Goal: Transaction & Acquisition: Purchase product/service

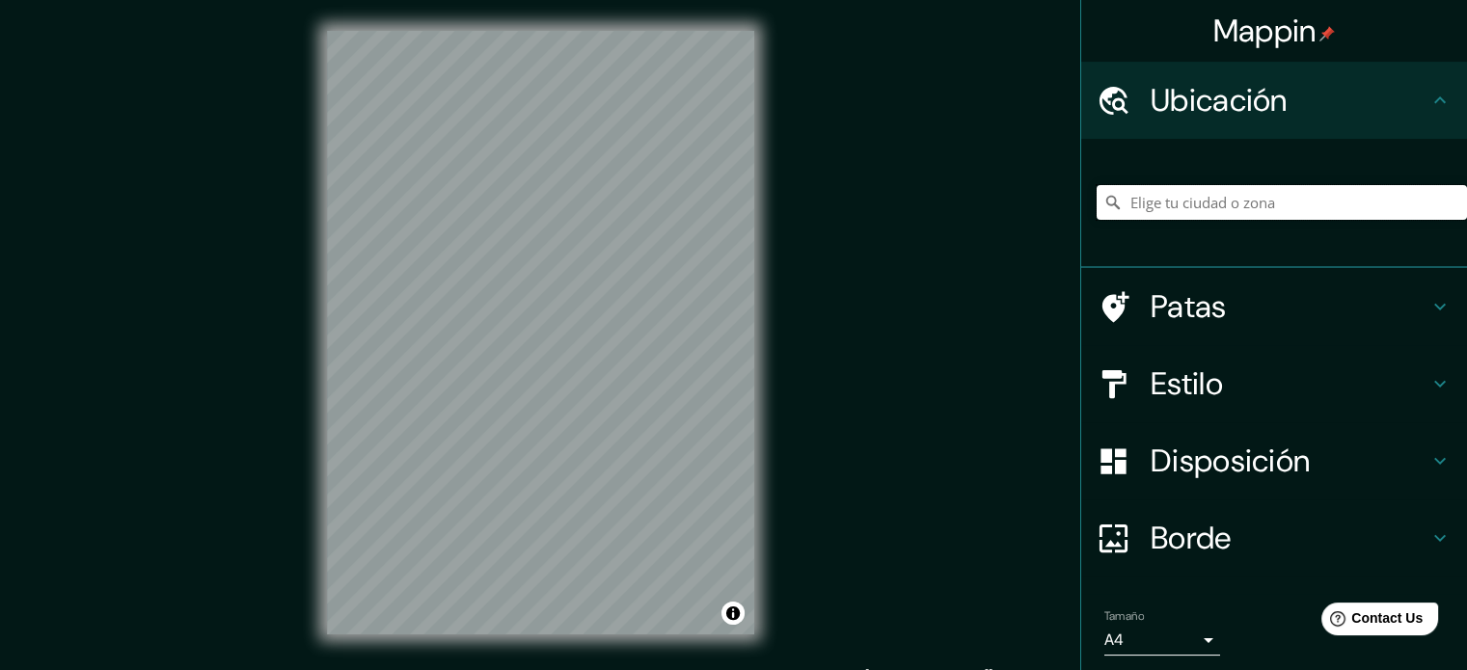
click at [1173, 196] on input "Elige tu ciudad o zona" at bounding box center [1282, 202] width 370 height 35
paste input "Residencias UNL - ATE"
click at [1173, 196] on input "Ateńska, 03-978 [GEOGRAPHIC_DATA], Voivodato de Mazovia, [GEOGRAPHIC_DATA]" at bounding box center [1282, 202] width 370 height 35
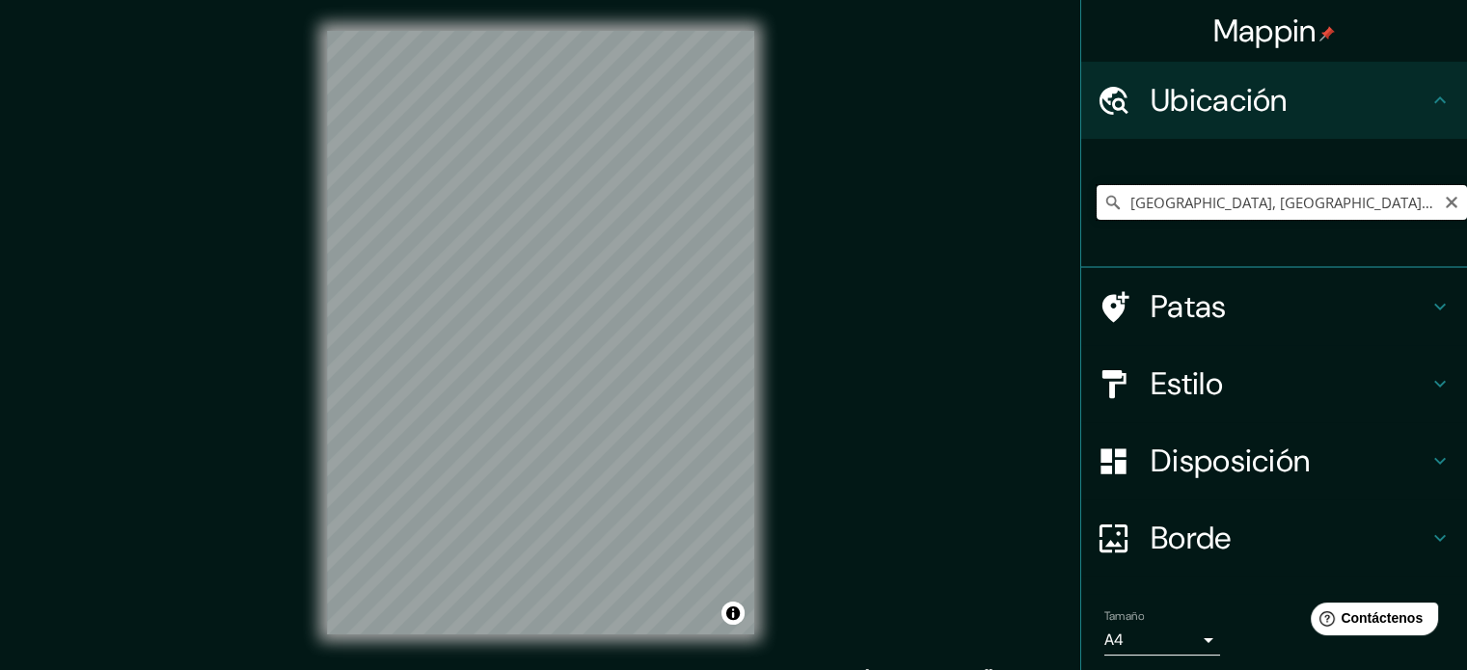
click at [1240, 192] on input "[GEOGRAPHIC_DATA], [GEOGRAPHIC_DATA], [GEOGRAPHIC_DATA]" at bounding box center [1282, 202] width 370 height 35
paste input "Residencias UNL - ATE"
click at [1240, 192] on input "[GEOGRAPHIC_DATA], [GEOGRAPHIC_DATA], [GEOGRAPHIC_DATA]" at bounding box center [1282, 202] width 370 height 35
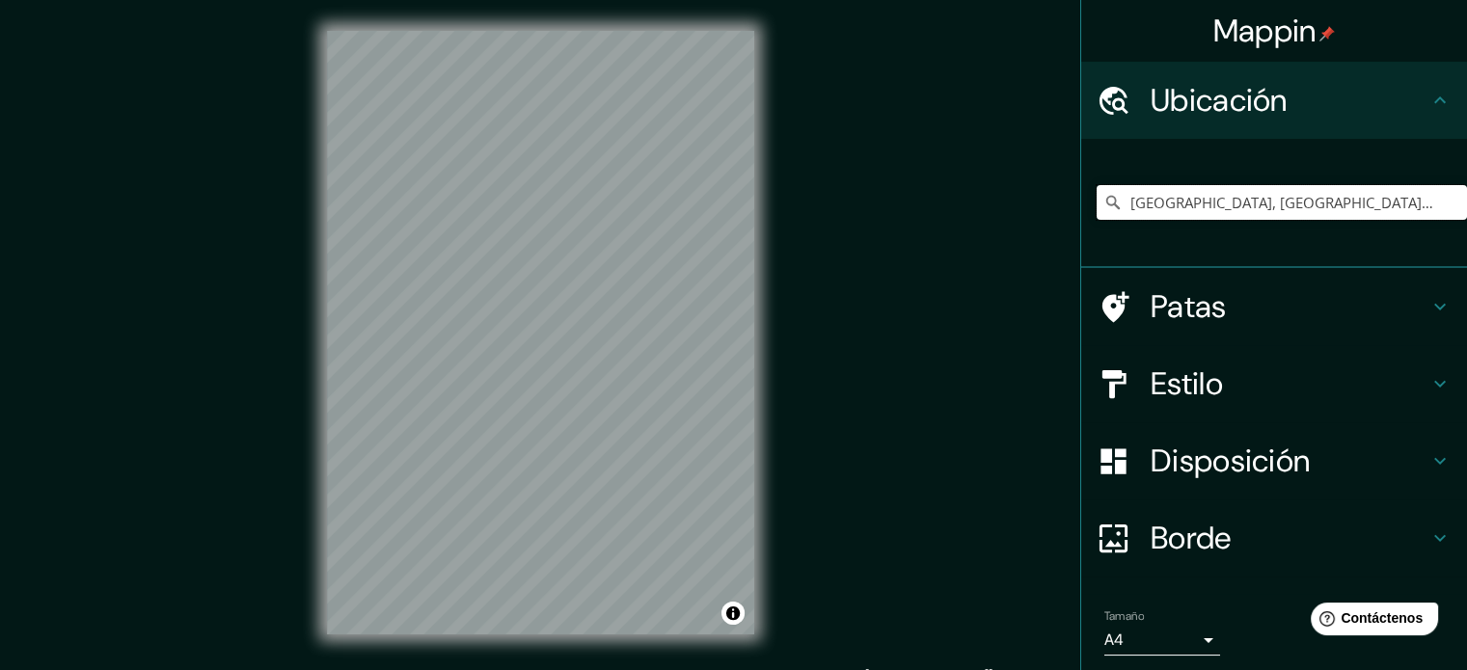
click at [1240, 192] on input "[GEOGRAPHIC_DATA], [GEOGRAPHIC_DATA], [GEOGRAPHIC_DATA]" at bounding box center [1282, 202] width 370 height 35
paste input "Residencias UNL - ATE"
click at [1240, 192] on input "Ateńska, 03-978 Varsovia, Voivodato de Mazovia, Polonia" at bounding box center [1282, 202] width 370 height 35
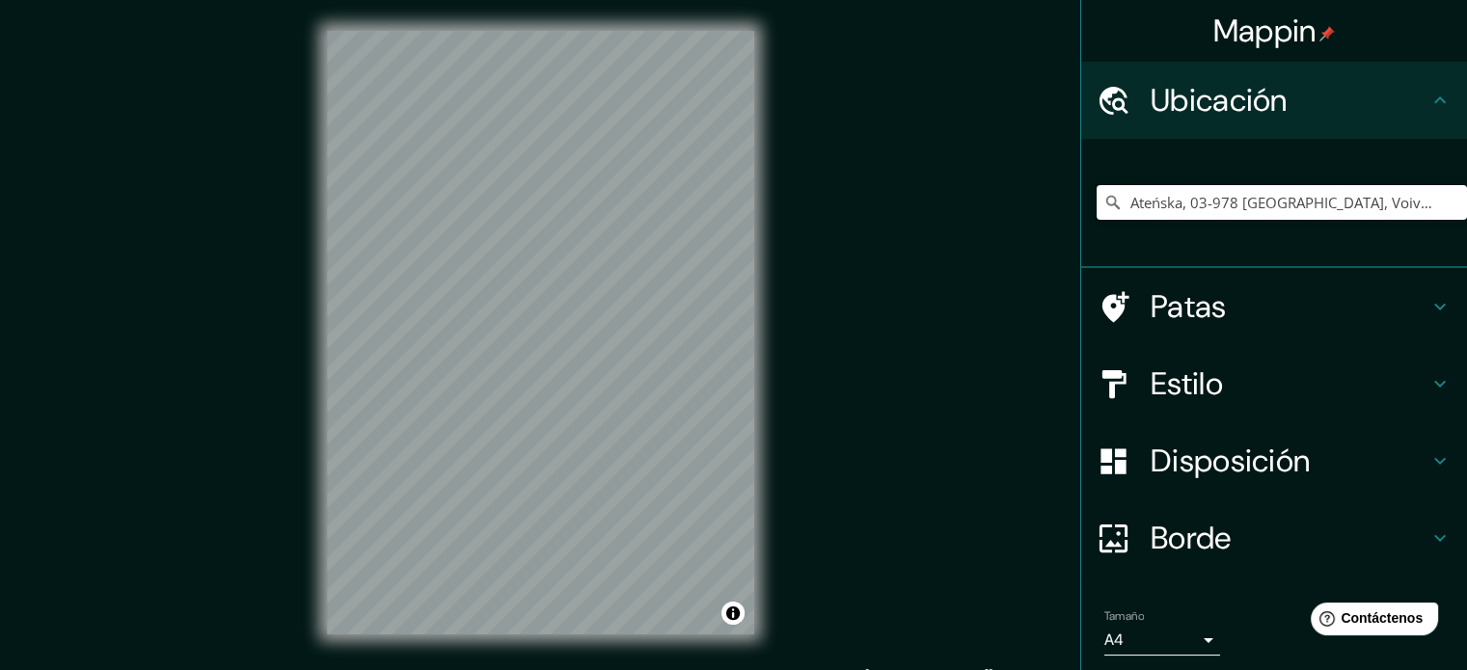
click at [1240, 192] on input "Ateńska, 03-978 Varsovia, Voivodato de Mazovia, Polonia" at bounding box center [1282, 202] width 370 height 35
paste input "Residencias UNL - ATE"
type input "Residencias UNL - ATE"
click at [1150, 201] on input "Elige tu ciudad o zona" at bounding box center [1282, 202] width 370 height 35
paste input "Residencias UNL - ATE"
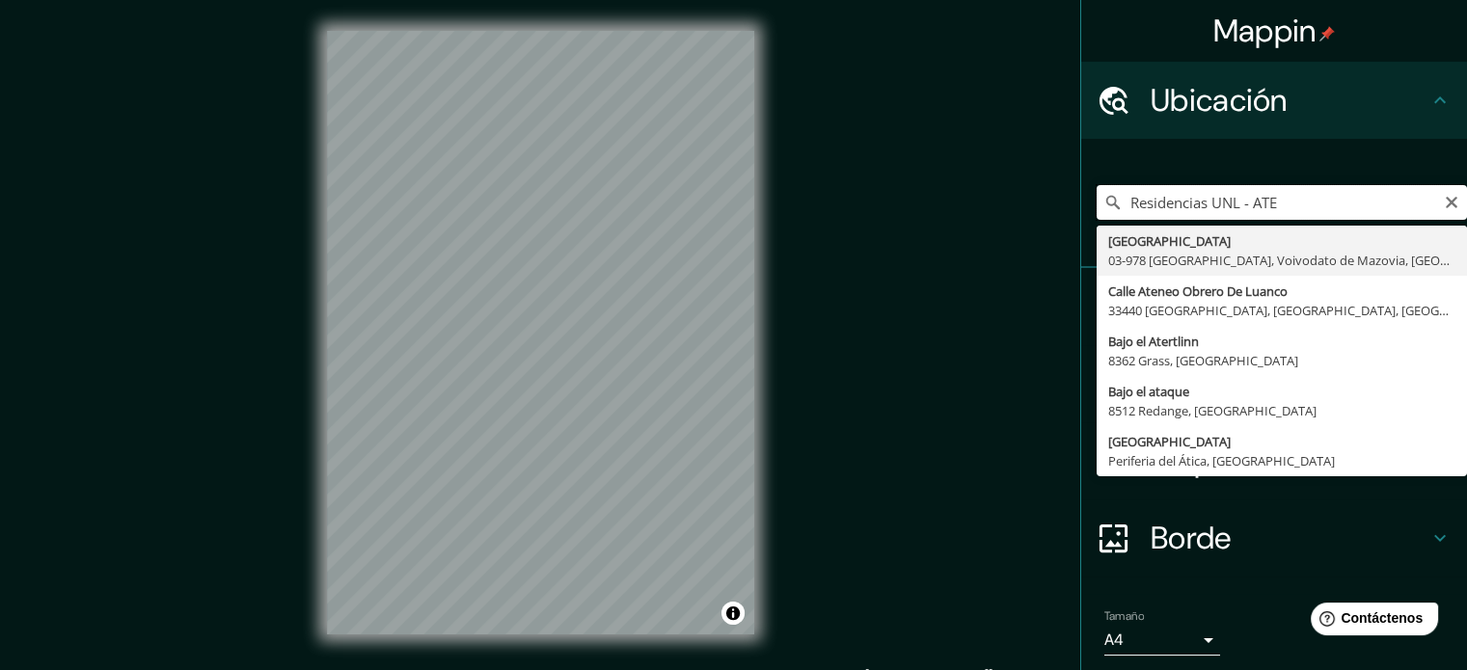
drag, startPoint x: 1274, startPoint y: 201, endPoint x: 1046, endPoint y: 199, distance: 227.6
click at [1046, 199] on div "Mappin Ubicación Residencias UNL - ATE [GEOGRAPHIC_DATA] 03-978 [GEOGRAPHIC_DAT…" at bounding box center [733, 348] width 1467 height 696
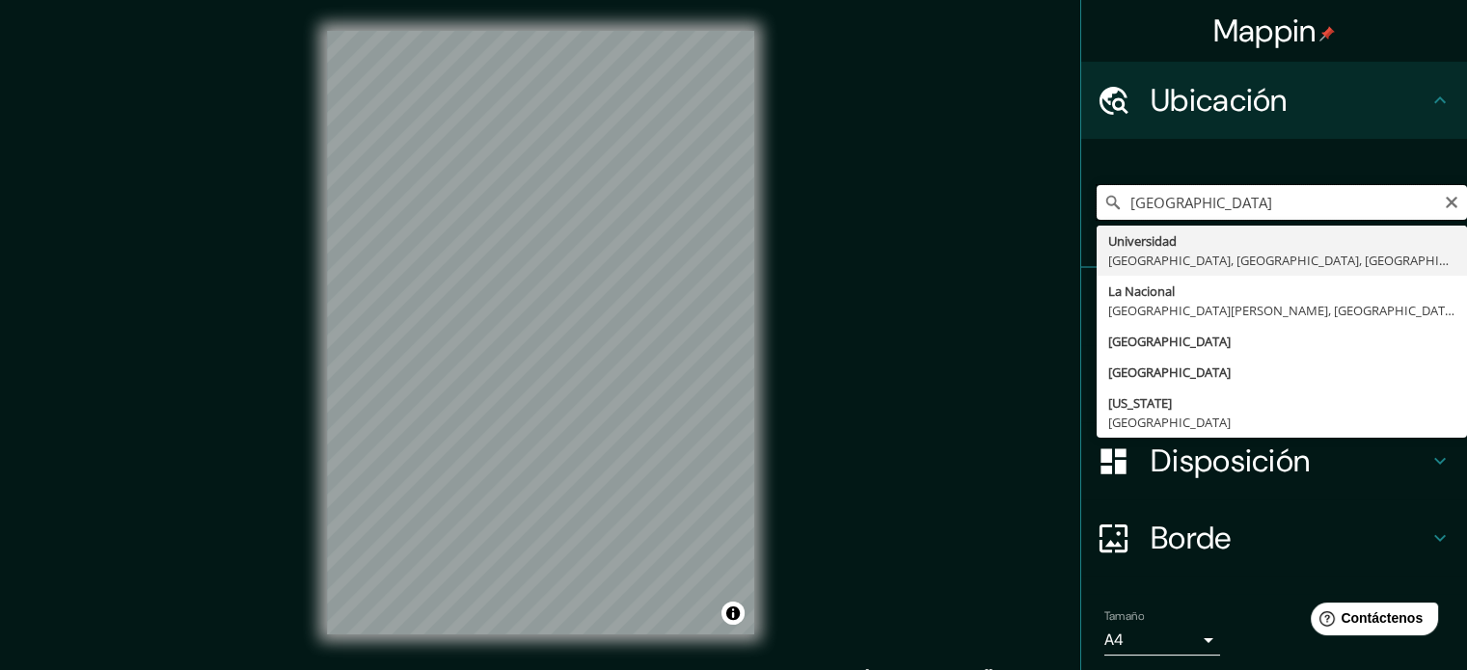
click at [1296, 193] on input "[GEOGRAPHIC_DATA]" at bounding box center [1282, 202] width 370 height 35
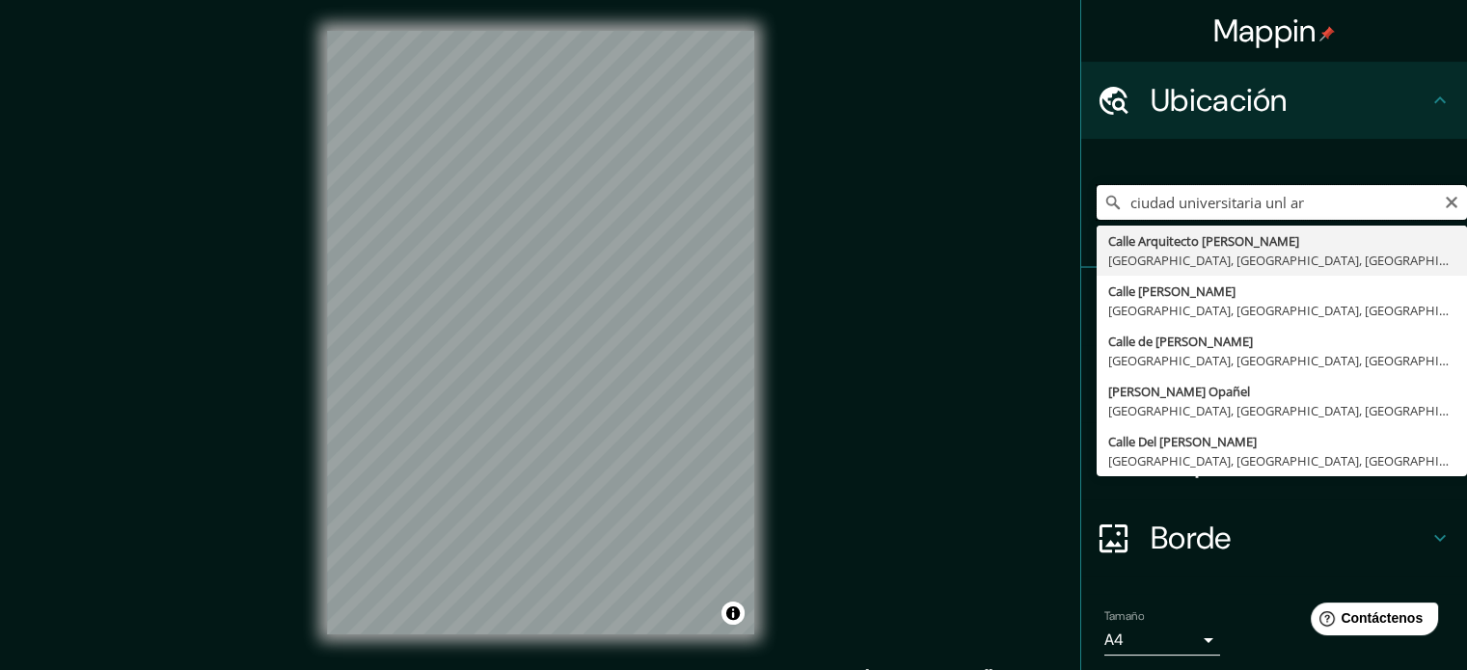
click at [1256, 199] on input "ciudad universitaria unl ar" at bounding box center [1282, 202] width 370 height 35
click at [1248, 203] on input "fuente de la cordialidad argenti" at bounding box center [1282, 202] width 370 height 35
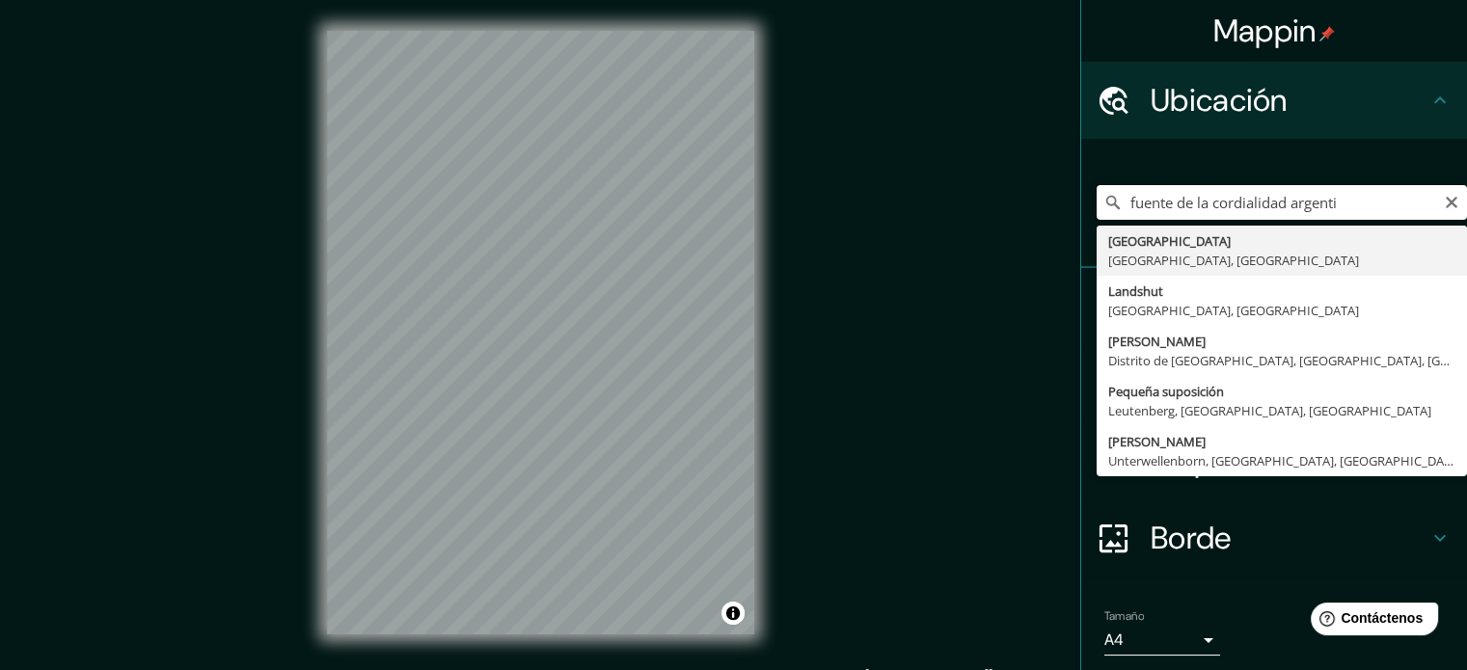
click at [1248, 203] on input "fuente de la cordialidad argenti" at bounding box center [1282, 202] width 370 height 35
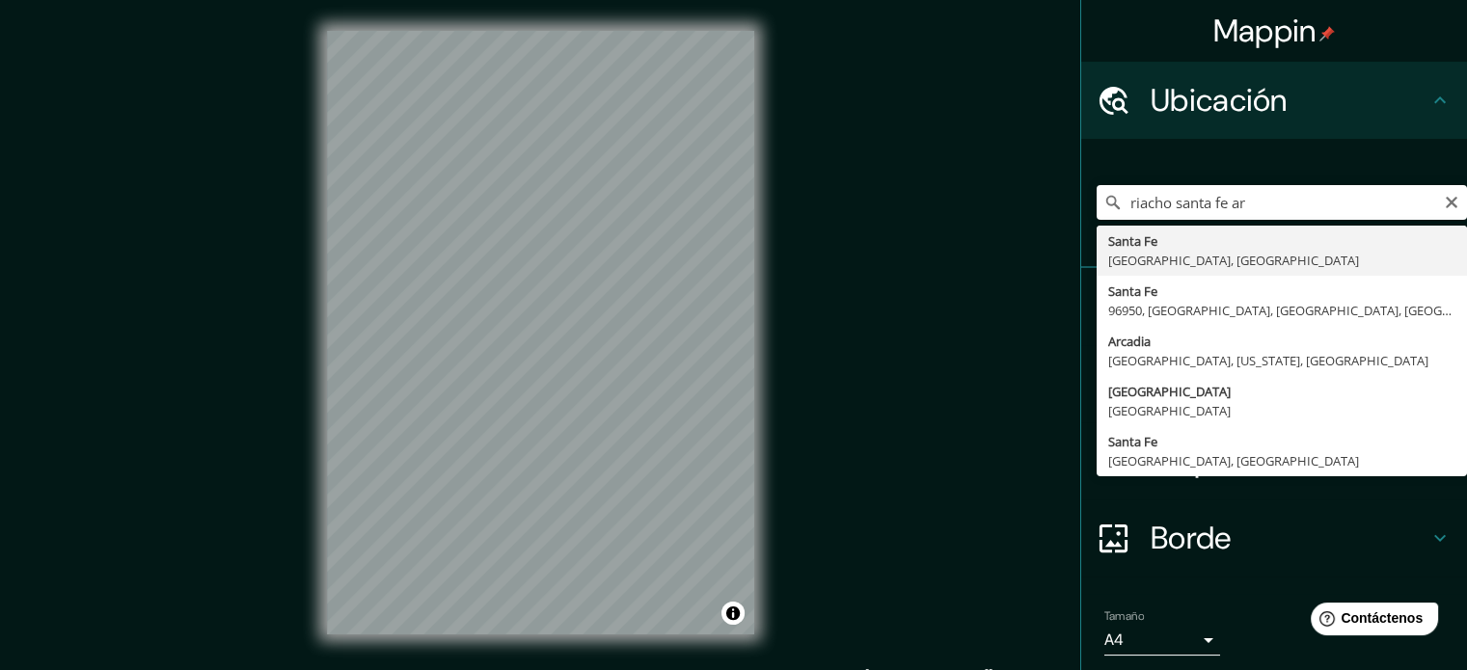
type input "[GEOGRAPHIC_DATA], [GEOGRAPHIC_DATA], [GEOGRAPHIC_DATA]"
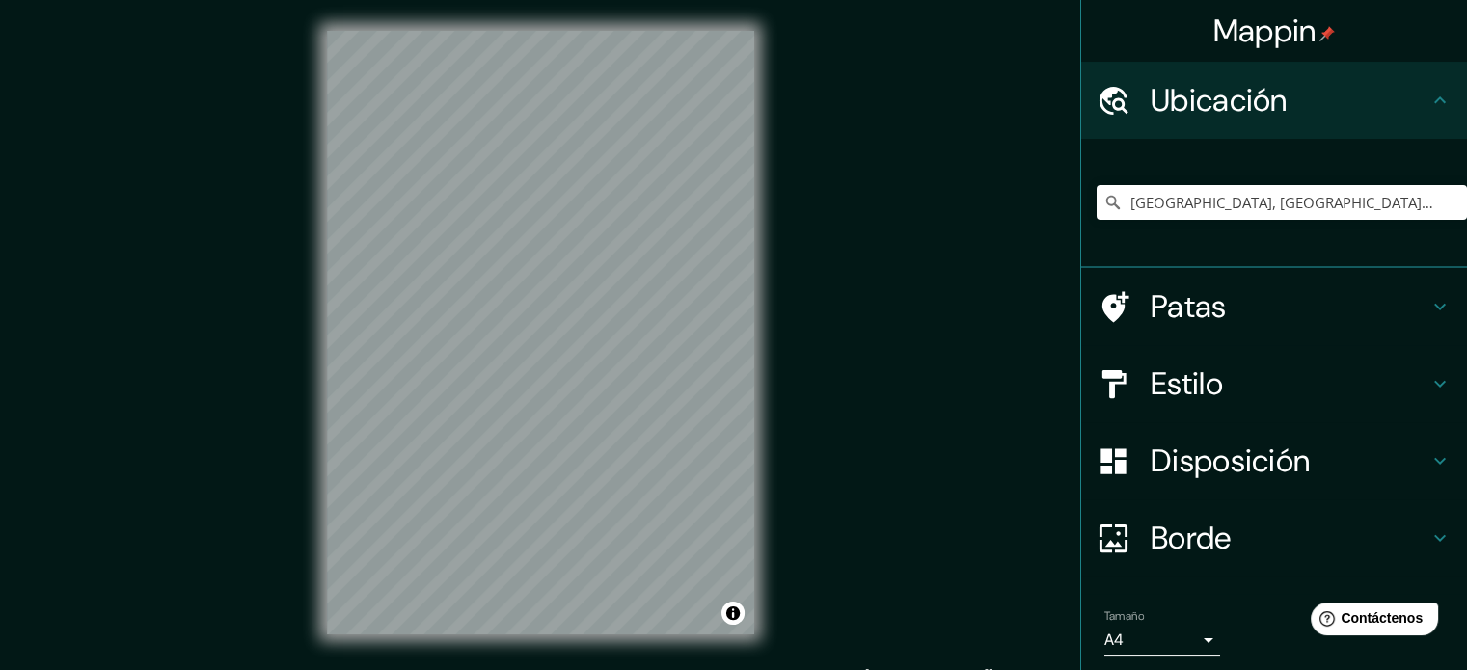
click at [1345, 392] on h4 "Estilo" at bounding box center [1290, 384] width 278 height 39
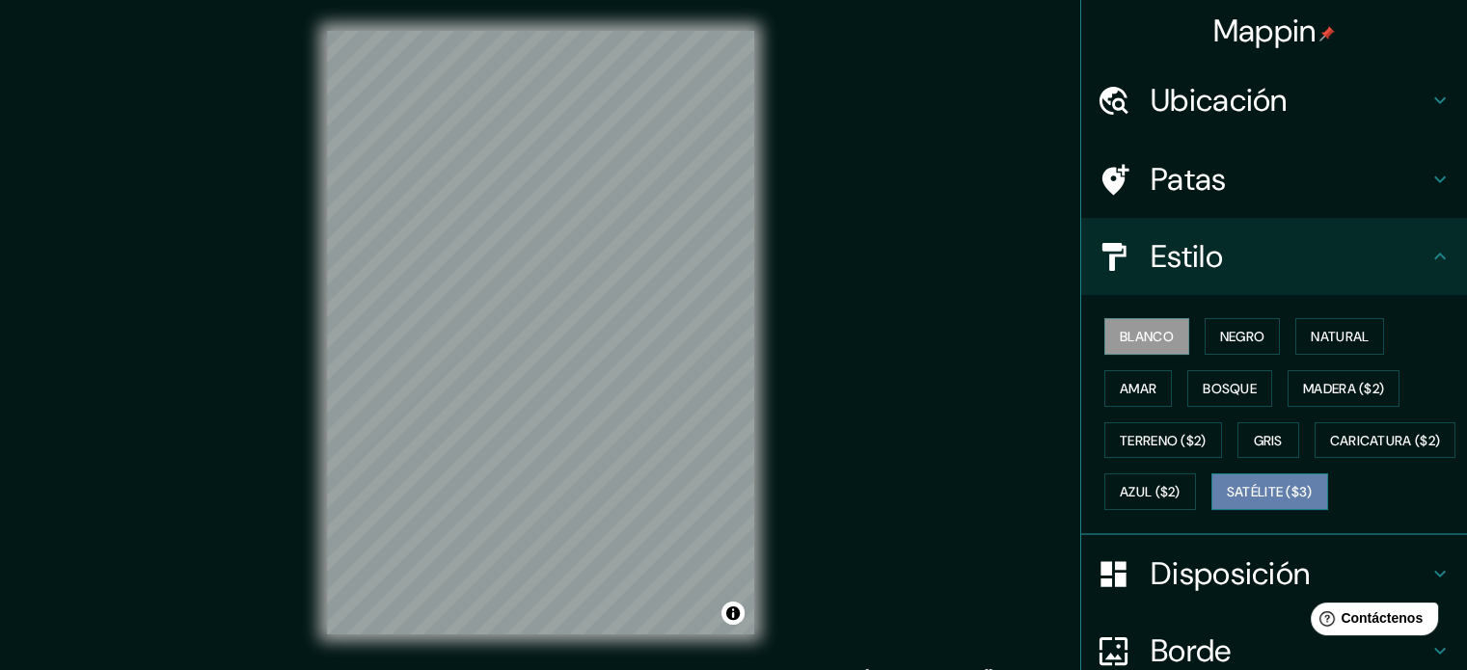
click at [1227, 504] on font "Satélite ($3)" at bounding box center [1270, 491] width 86 height 25
click at [1139, 342] on font "Blanco" at bounding box center [1147, 336] width 54 height 17
click at [569, 313] on div at bounding box center [568, 311] width 15 height 15
click at [1263, 432] on font "Gris" at bounding box center [1268, 440] width 29 height 17
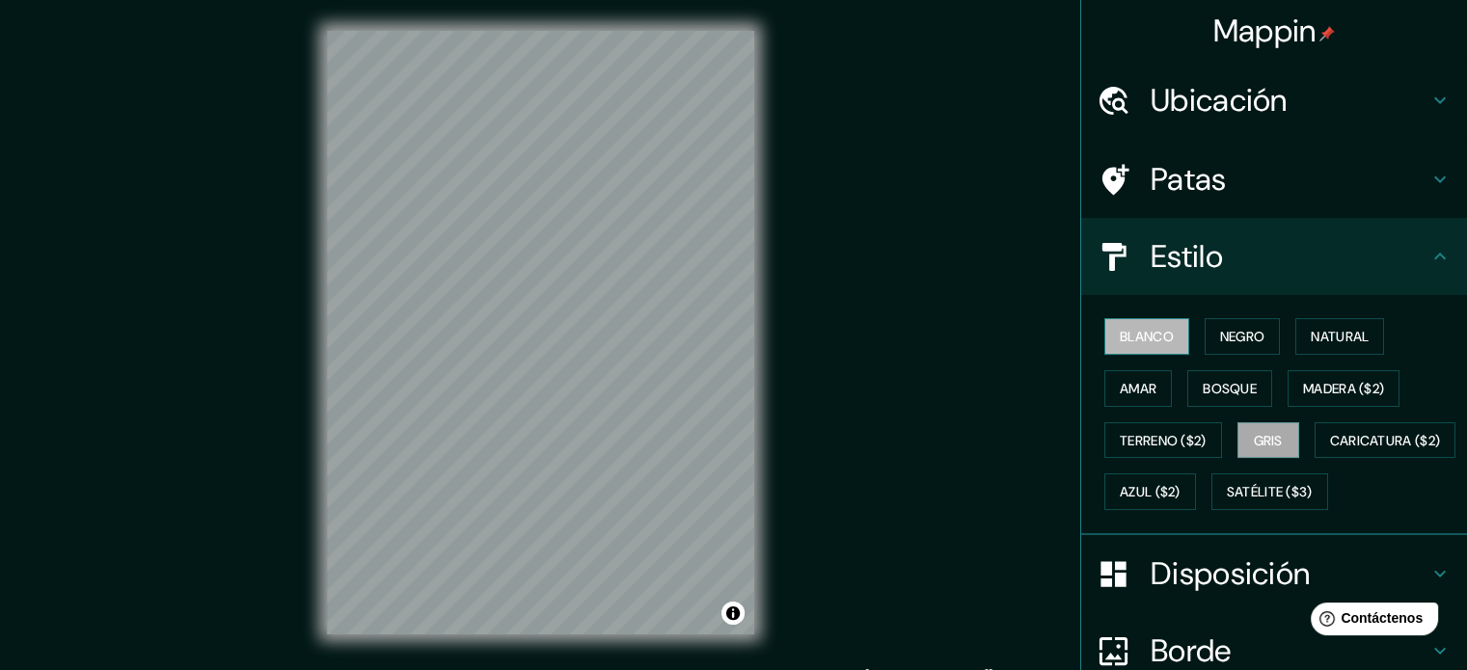
click at [1148, 340] on font "Blanco" at bounding box center [1147, 336] width 54 height 17
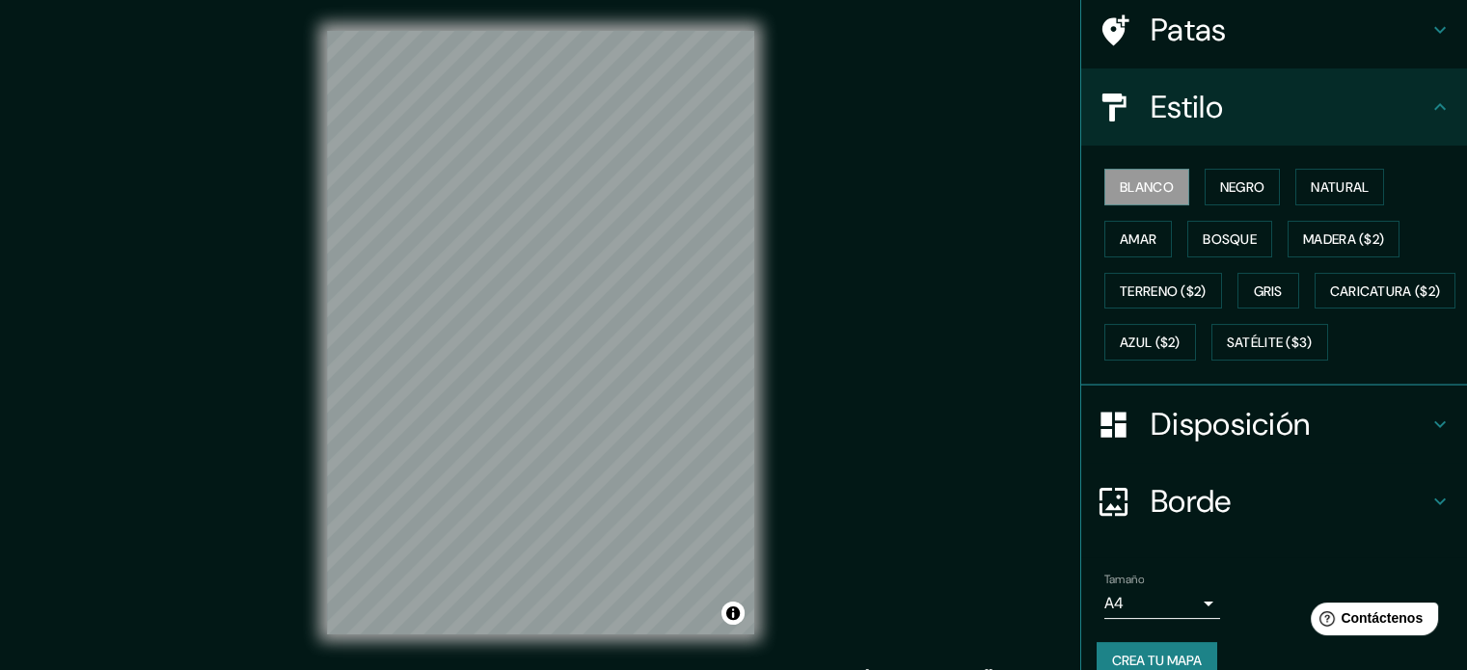
scroll to position [177, 0]
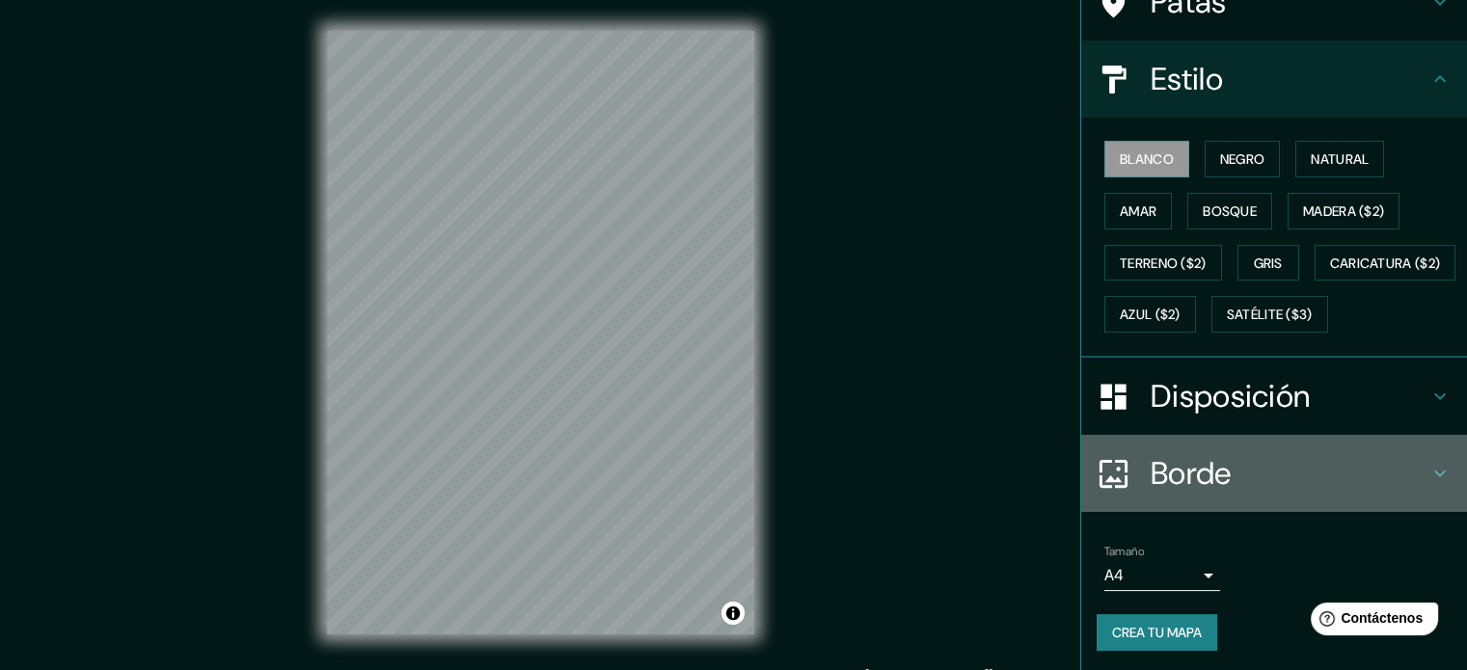
click at [1350, 493] on h4 "Borde" at bounding box center [1290, 473] width 278 height 39
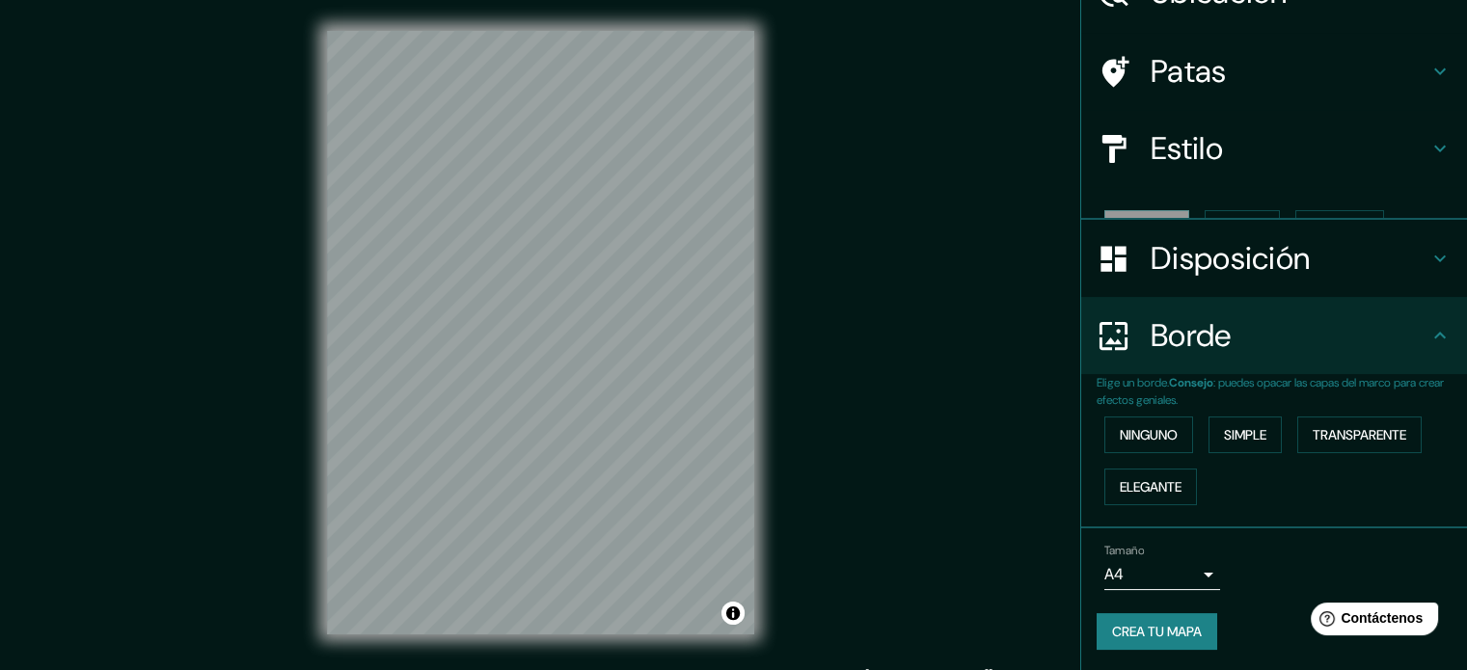
scroll to position [77, 0]
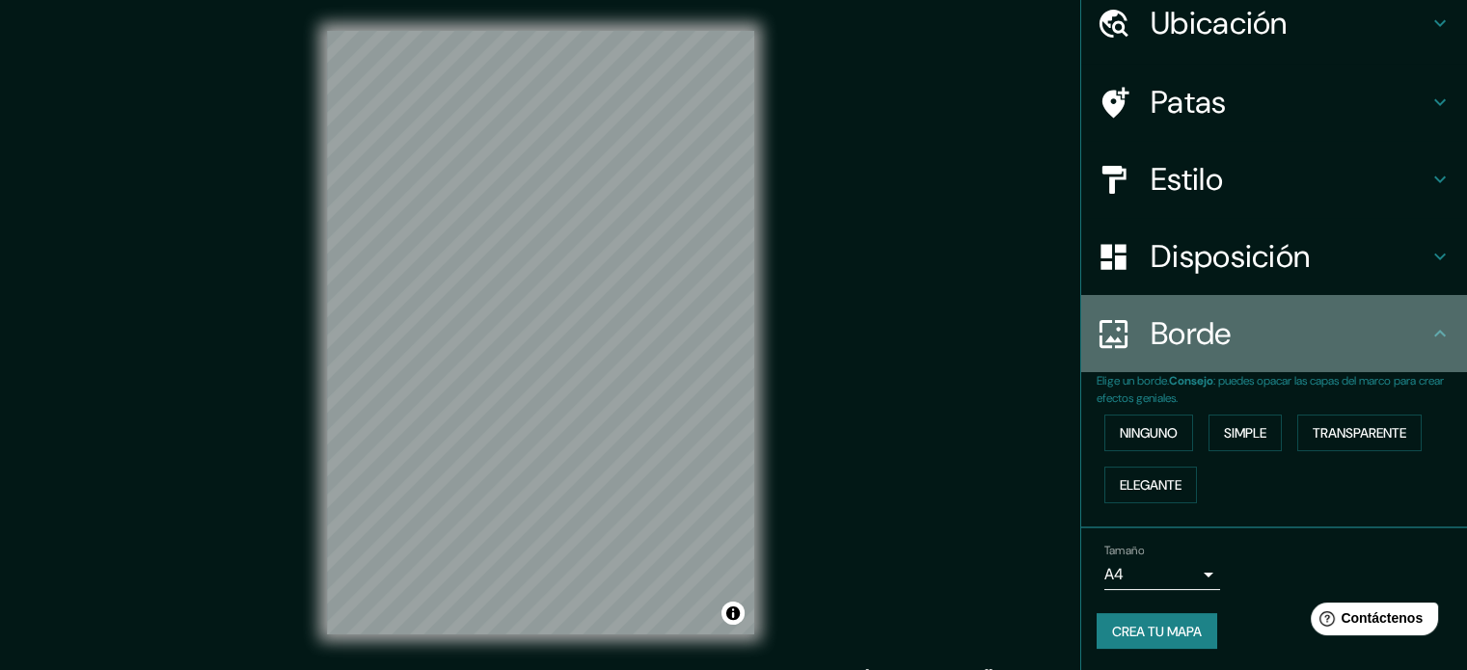
click at [1338, 324] on h4 "Borde" at bounding box center [1290, 333] width 278 height 39
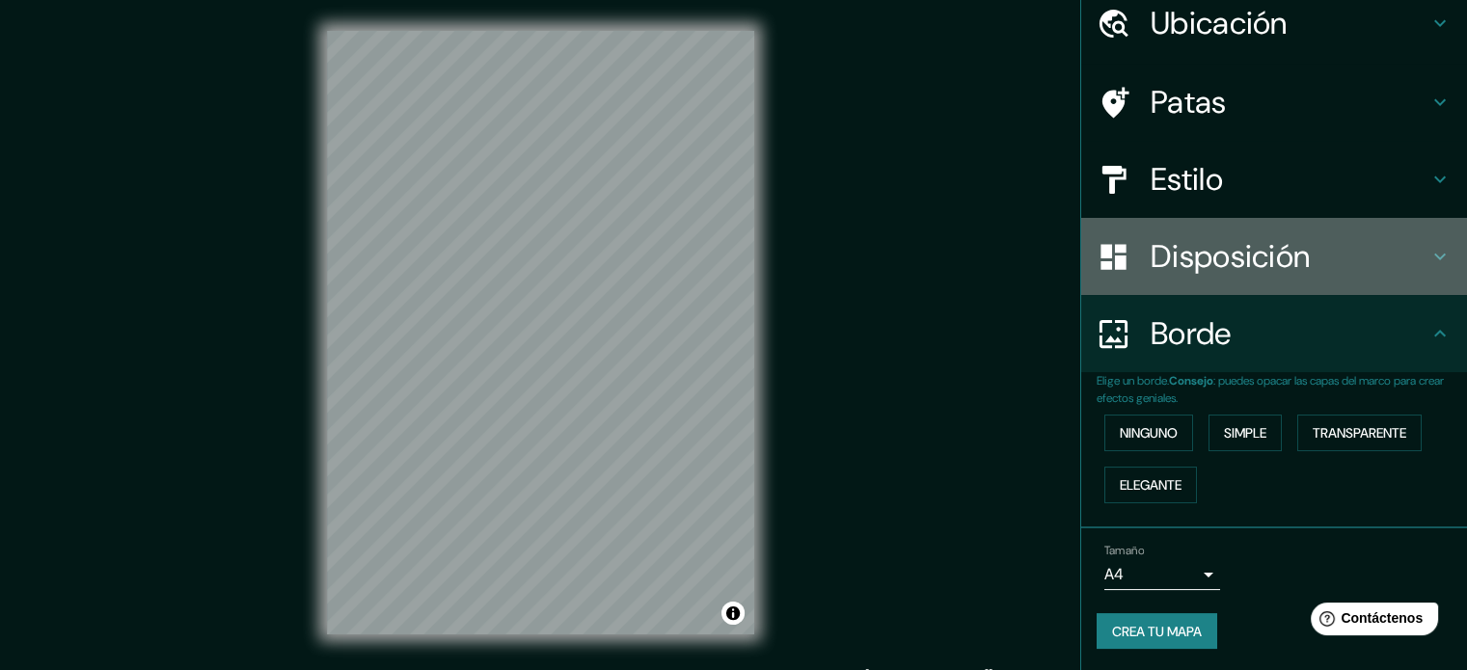
click at [1312, 276] on div "Disposición" at bounding box center [1274, 256] width 386 height 77
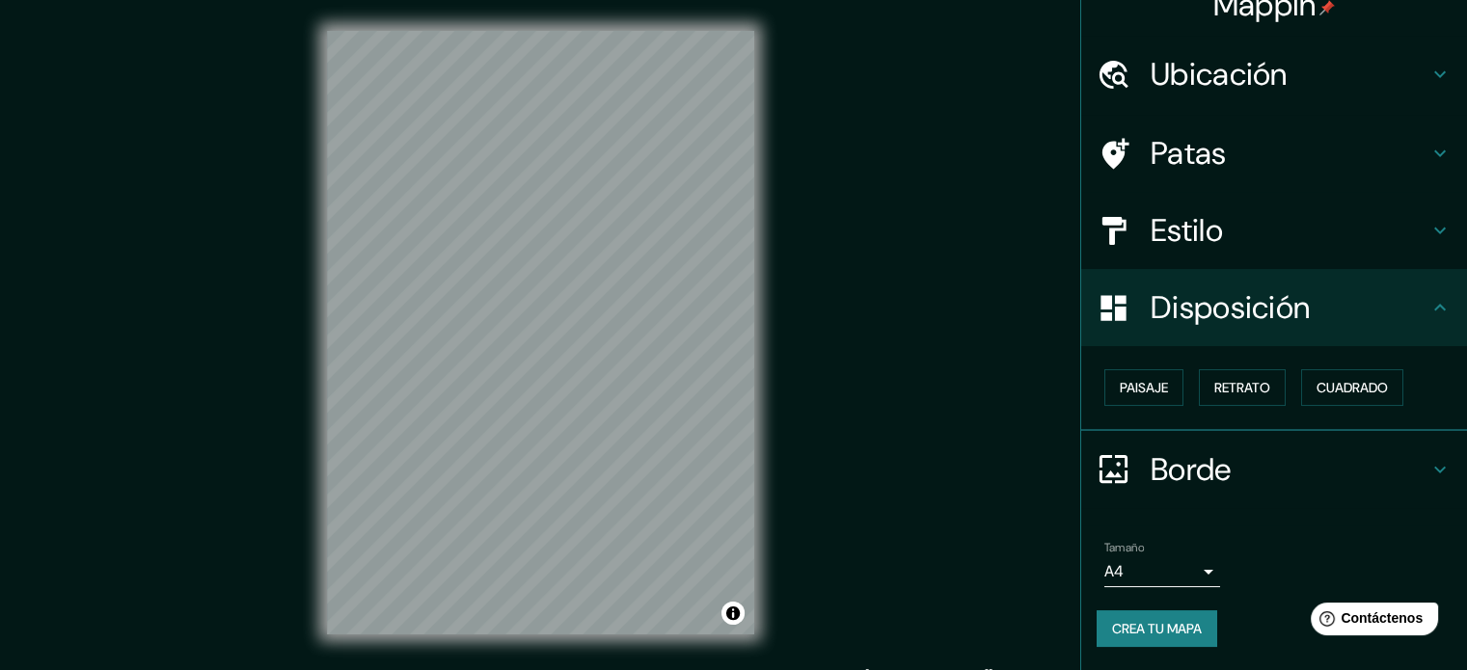
scroll to position [23, 0]
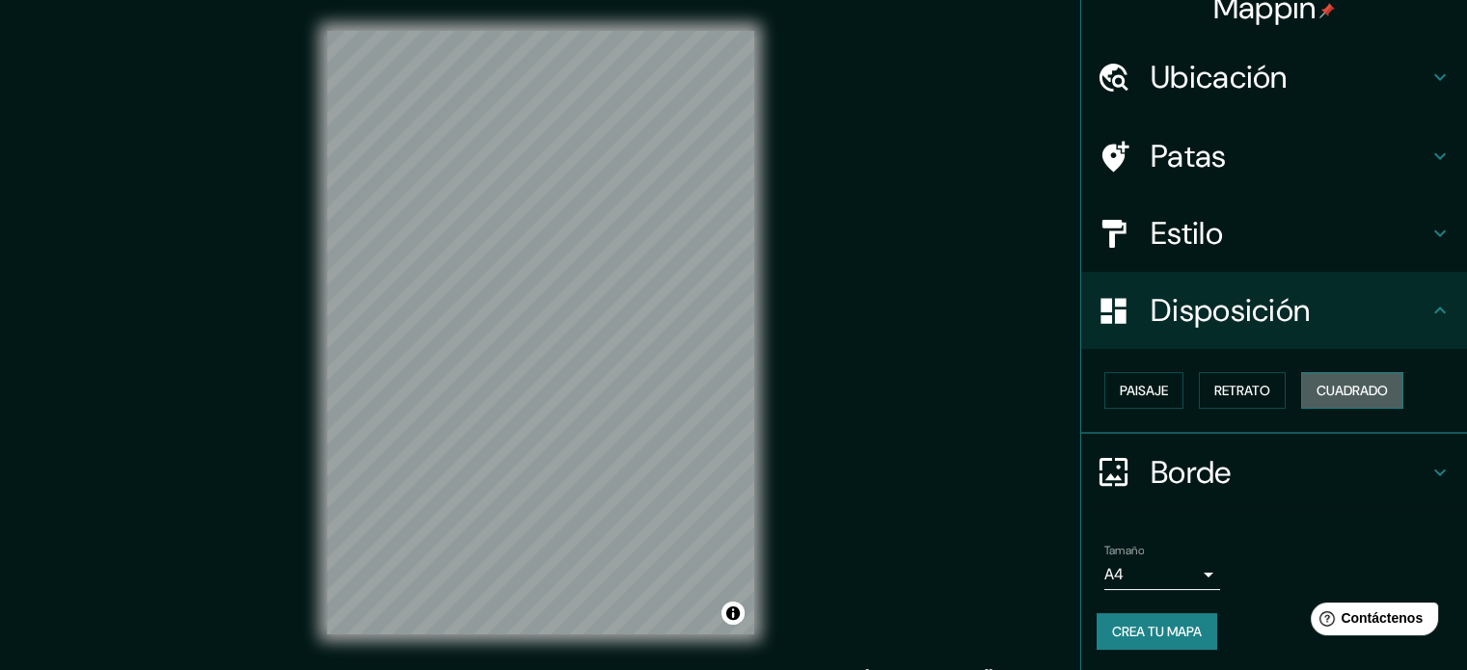
click at [1343, 400] on font "Cuadrado" at bounding box center [1352, 390] width 71 height 25
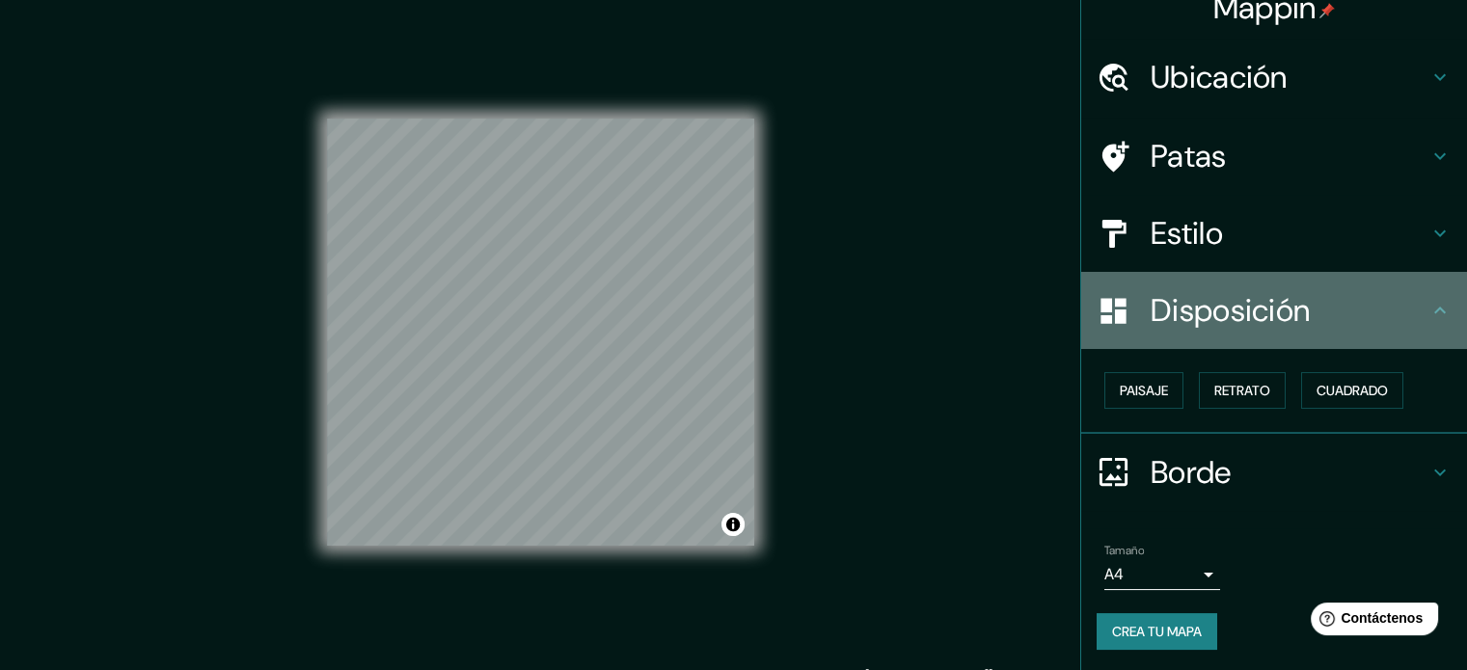
click at [1395, 311] on h4 "Disposición" at bounding box center [1290, 310] width 278 height 39
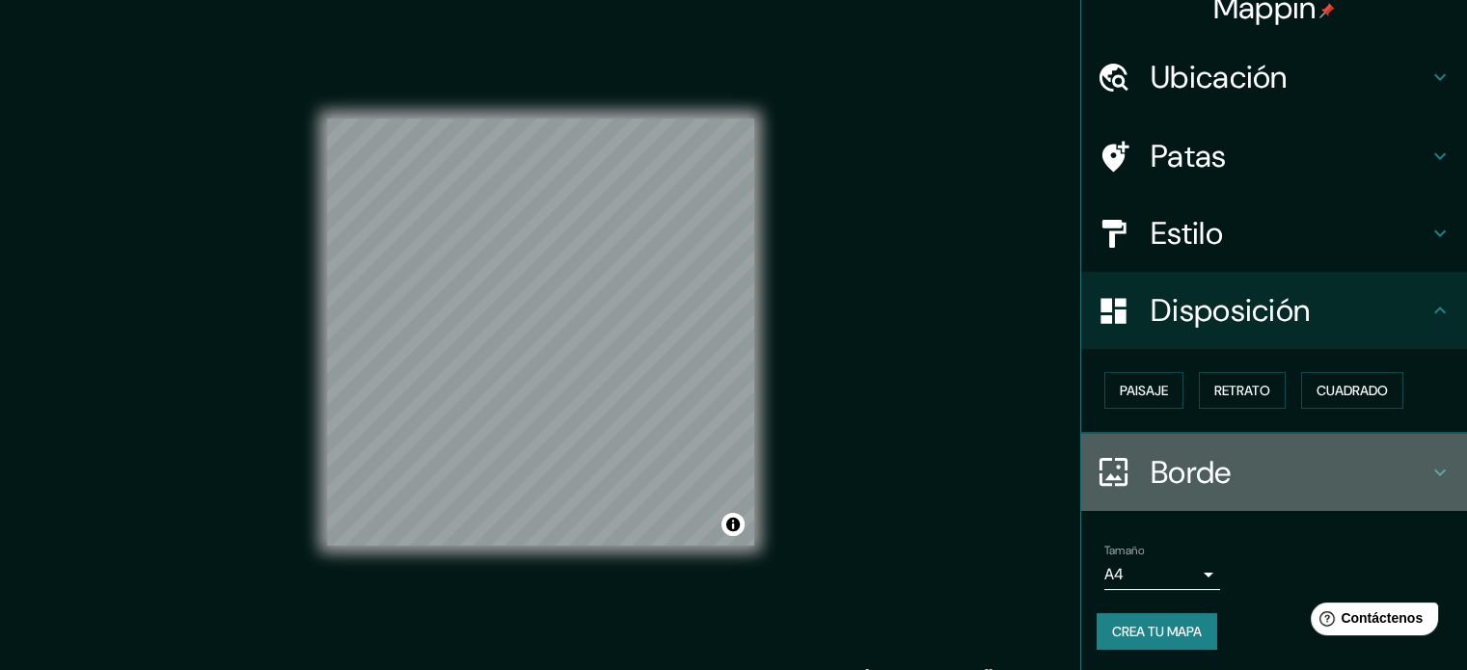
click at [1428, 476] on icon at bounding box center [1439, 472] width 23 height 23
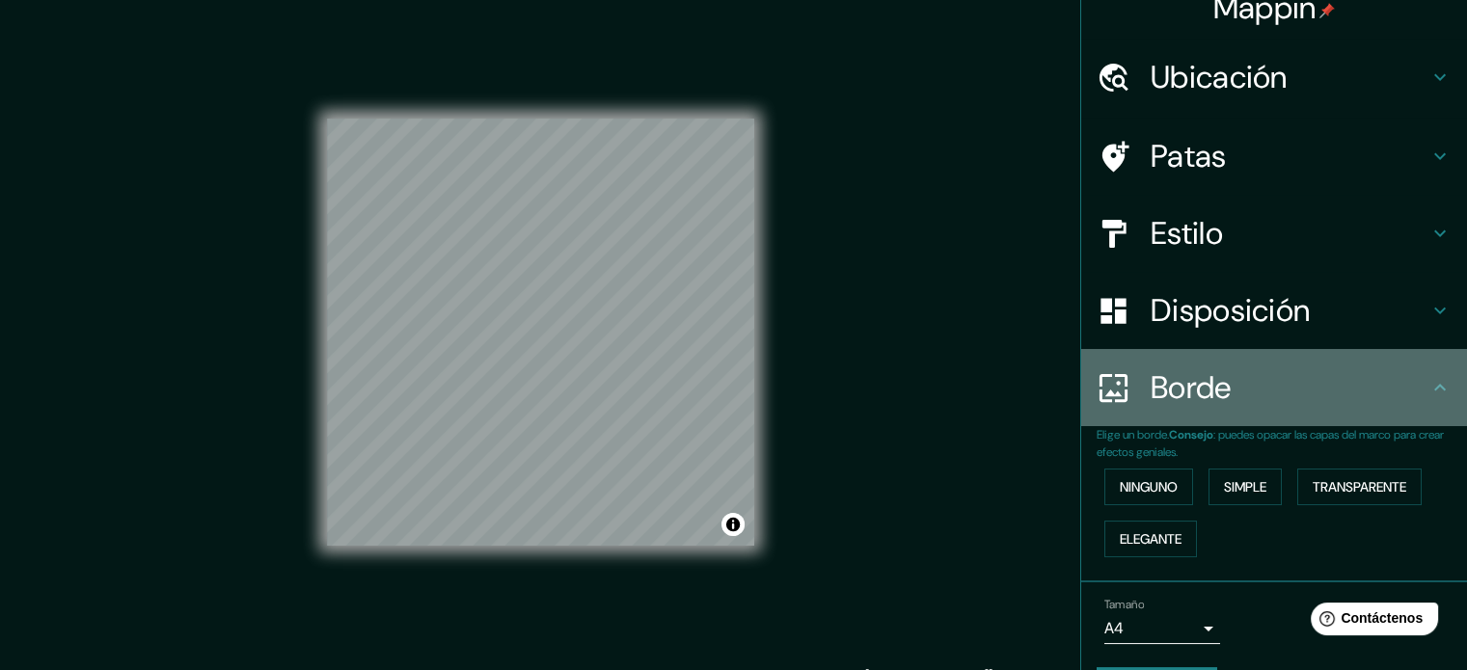
click at [1405, 374] on h4 "Borde" at bounding box center [1290, 387] width 278 height 39
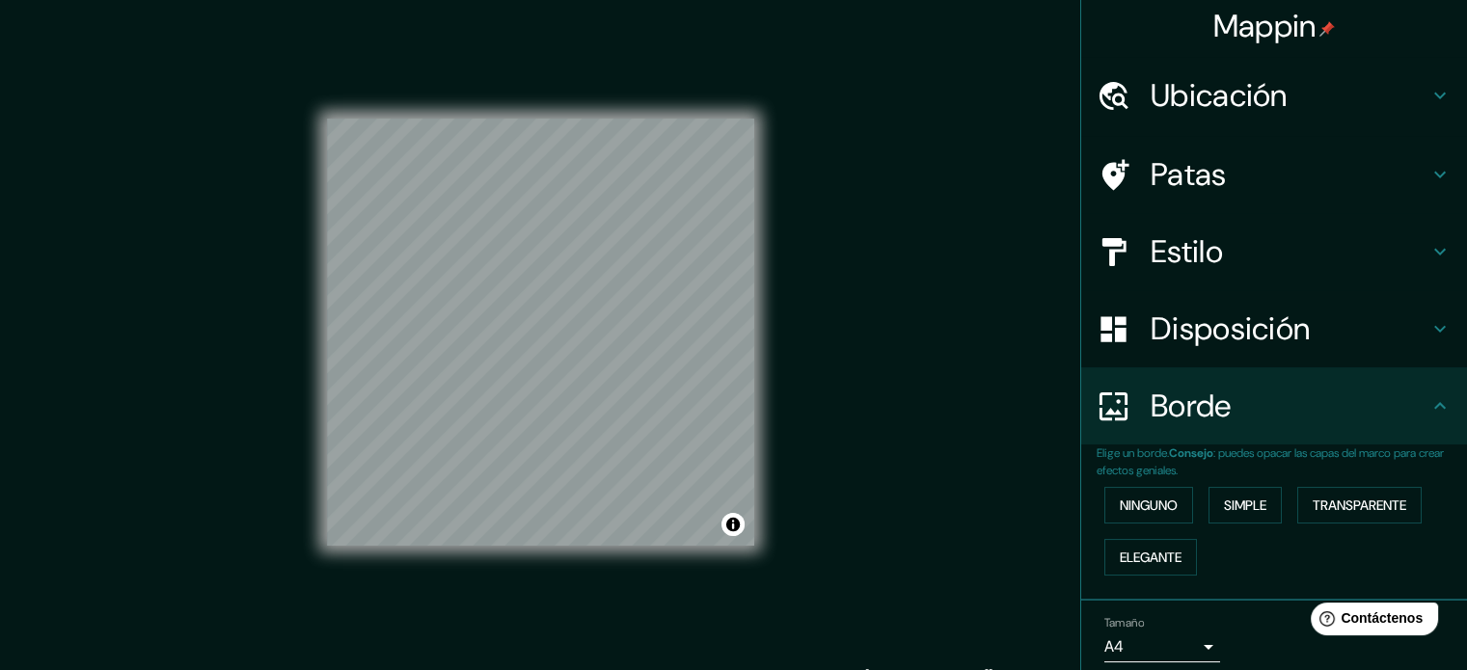
scroll to position [0, 0]
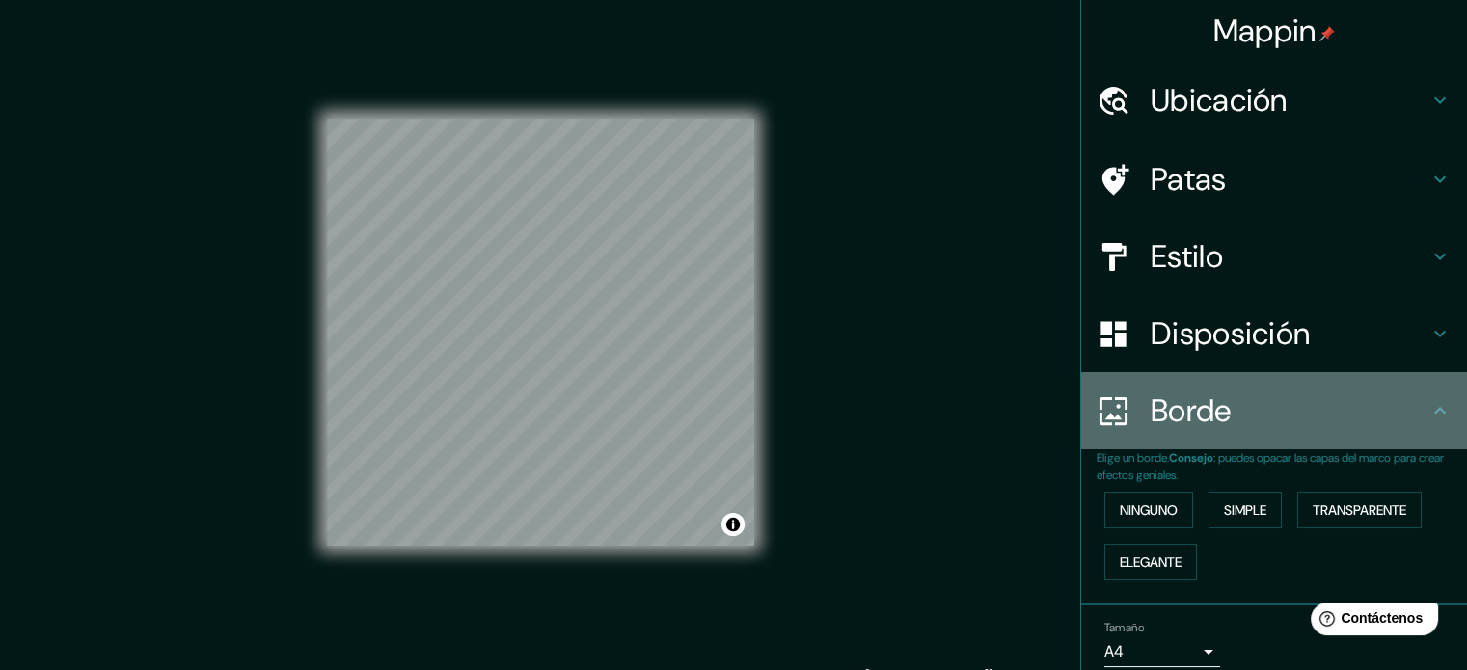
click at [1435, 407] on icon at bounding box center [1439, 410] width 23 height 23
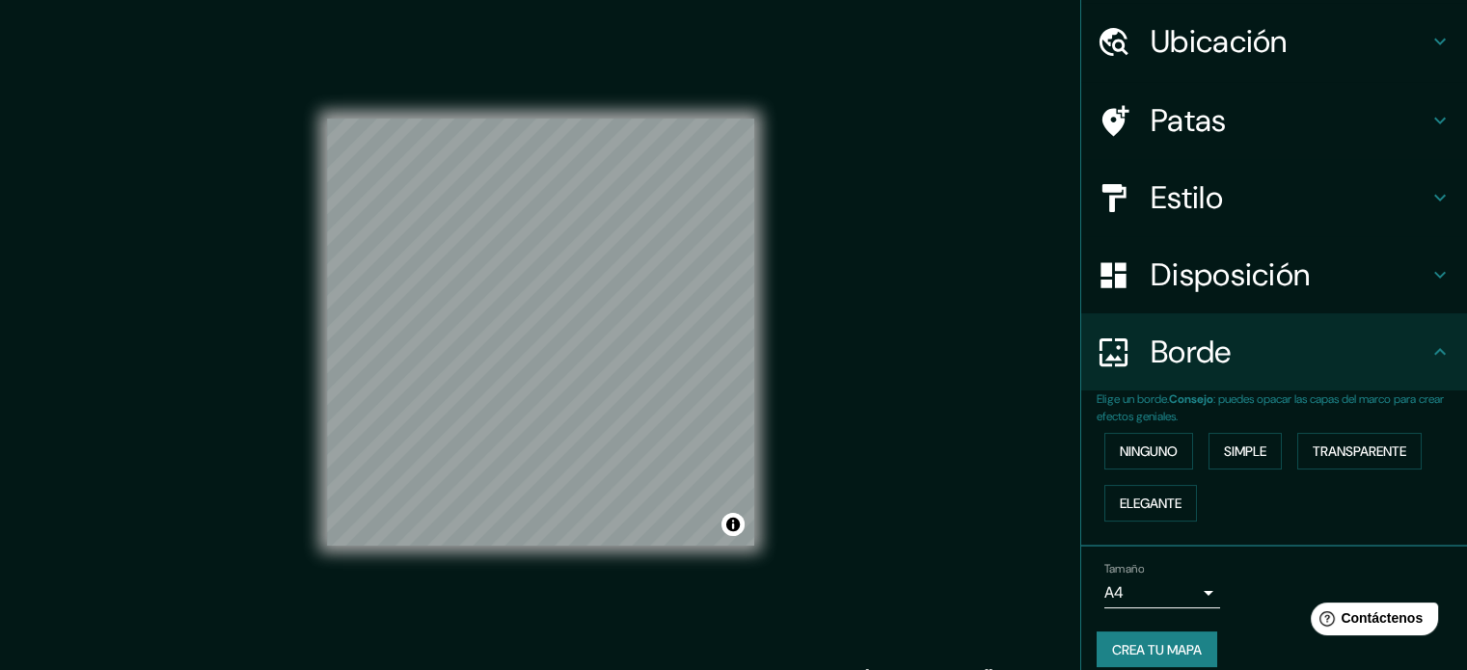
scroll to position [68, 0]
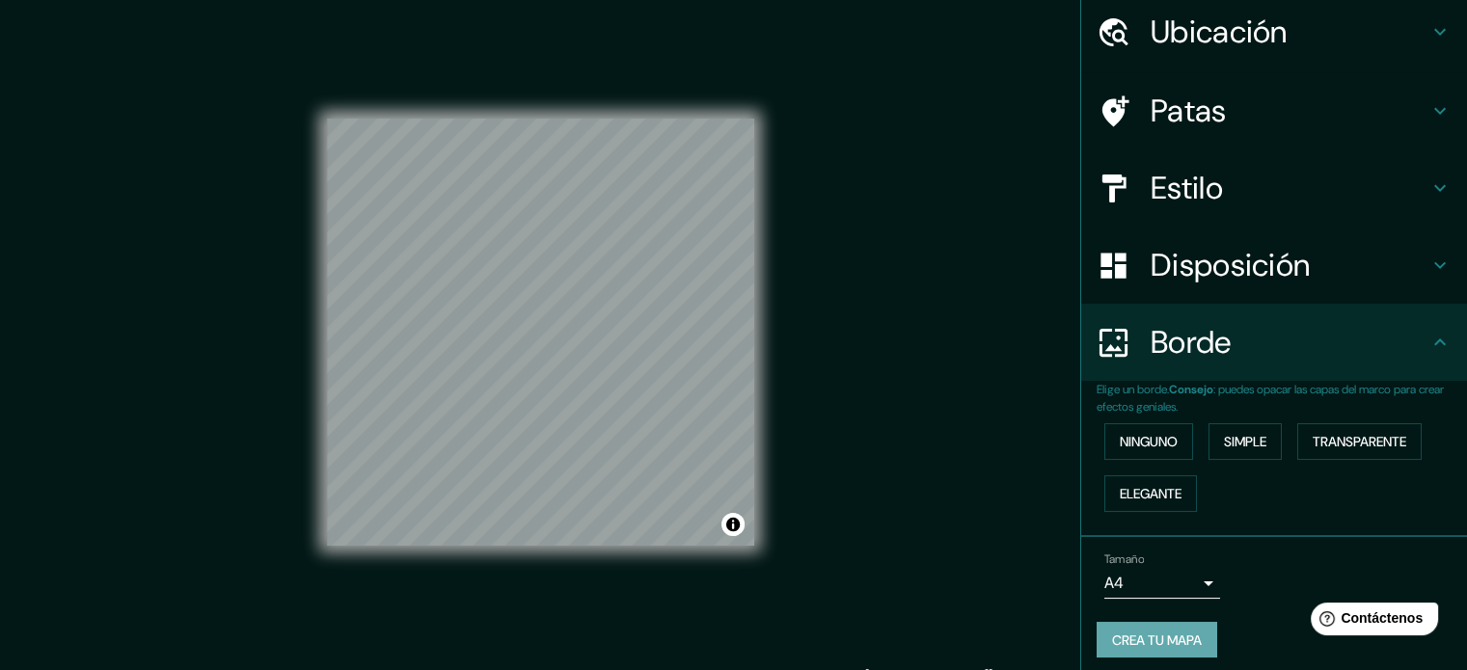
click at [1169, 643] on font "Crea tu mapa" at bounding box center [1157, 640] width 90 height 17
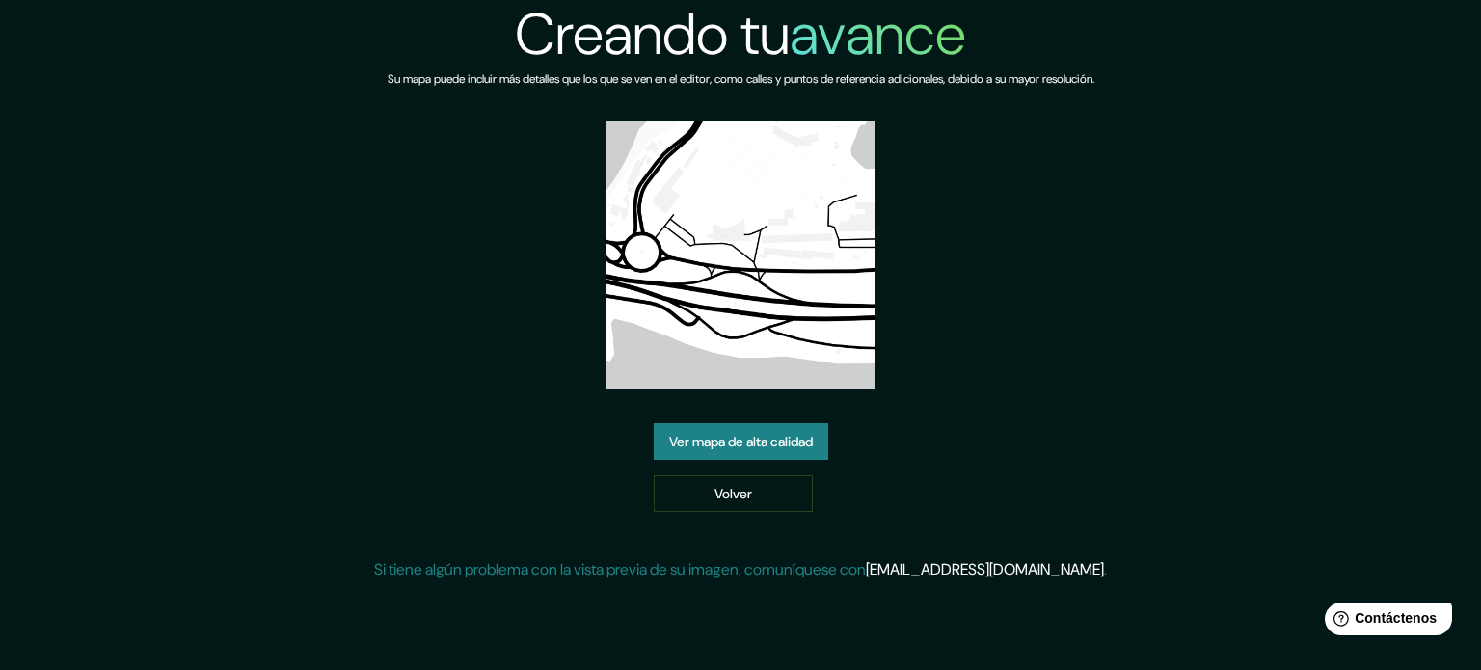
click at [826, 445] on link "Ver mapa de alta calidad" at bounding box center [741, 441] width 175 height 37
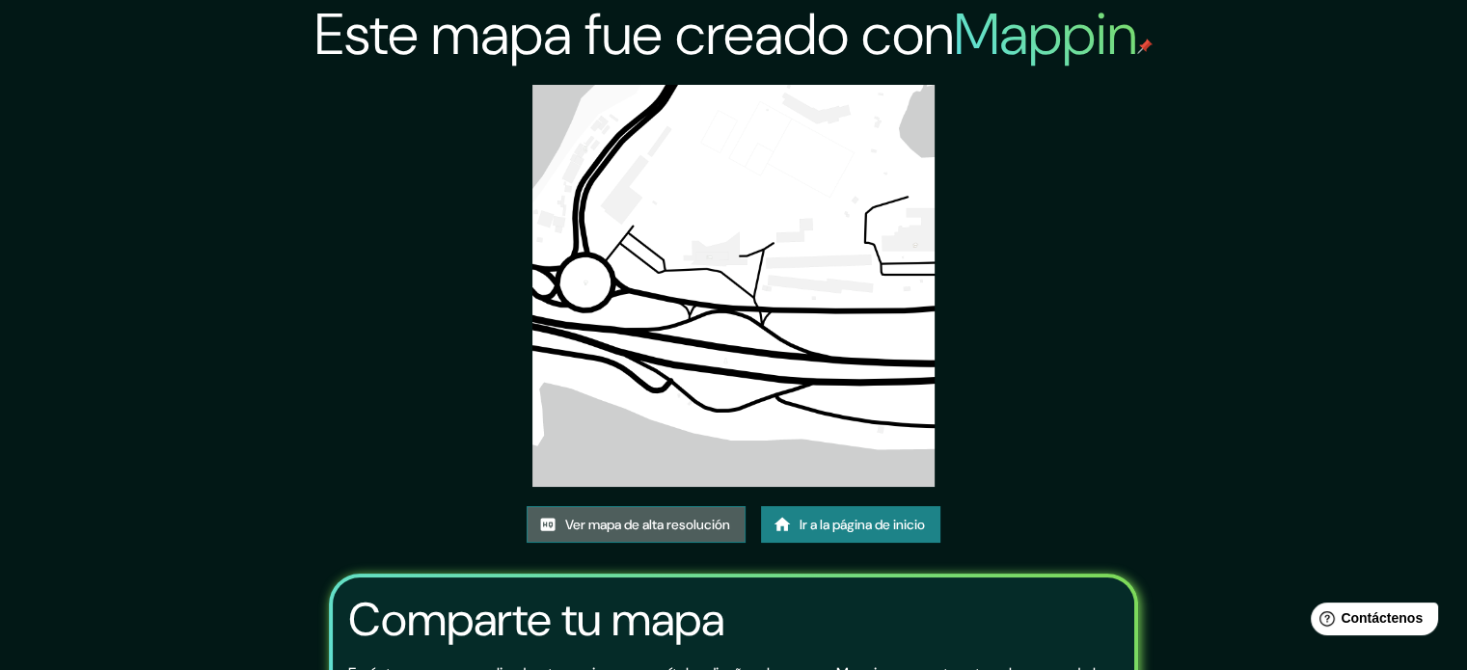
click at [638, 528] on font "Ver mapa de alta resolución" at bounding box center [647, 524] width 165 height 17
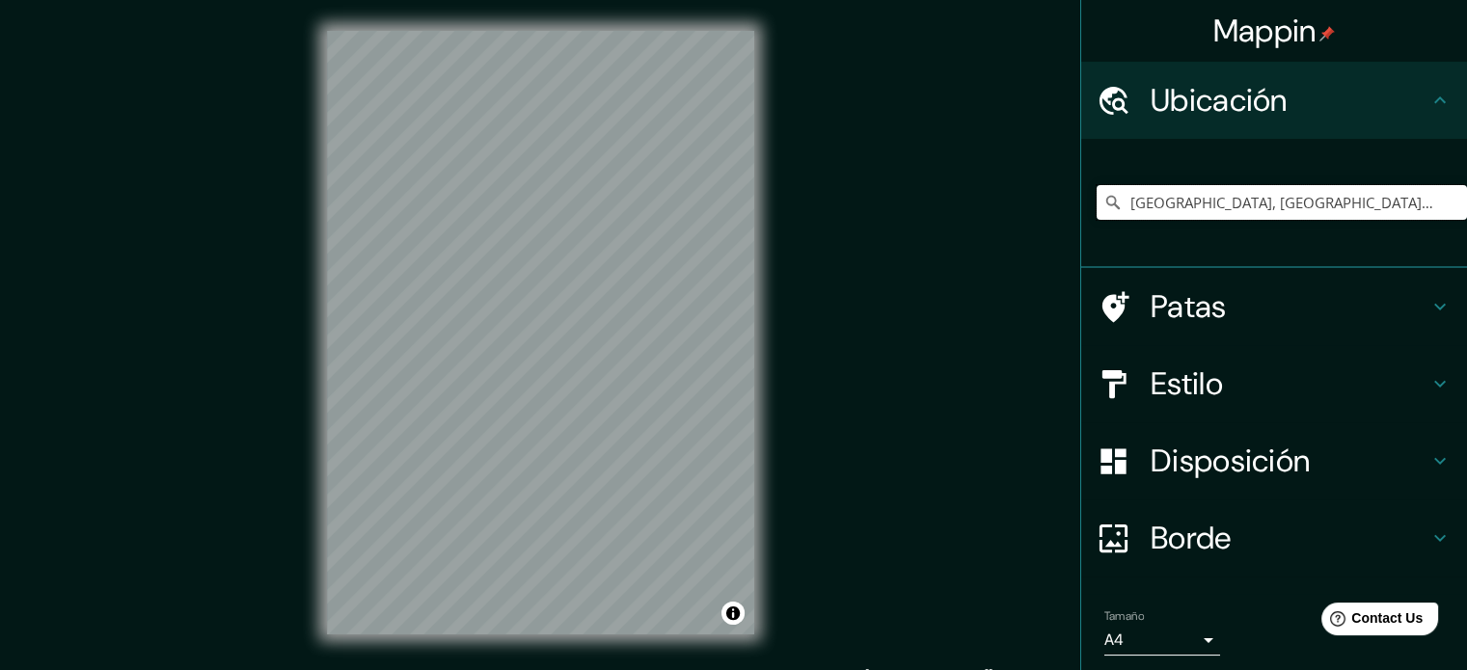
click at [1304, 200] on input "[GEOGRAPHIC_DATA], [GEOGRAPHIC_DATA], [GEOGRAPHIC_DATA]" at bounding box center [1282, 202] width 370 height 35
click at [1409, 200] on input "[GEOGRAPHIC_DATA], [GEOGRAPHIC_DATA], [GEOGRAPHIC_DATA]" at bounding box center [1282, 202] width 370 height 35
